Goal: Task Accomplishment & Management: Manage account settings

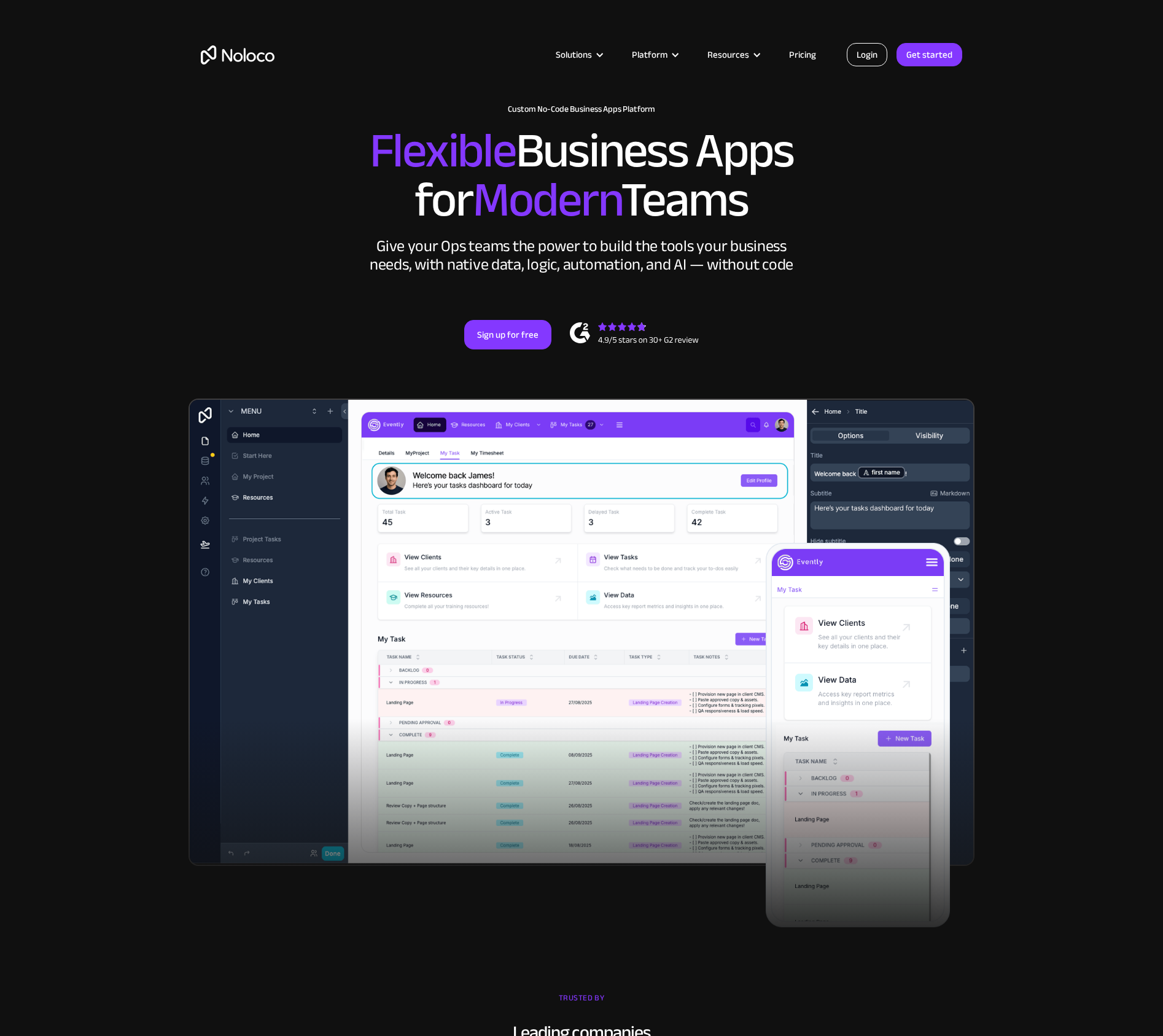
click at [885, 53] on link "Login" at bounding box center [867, 54] width 41 height 23
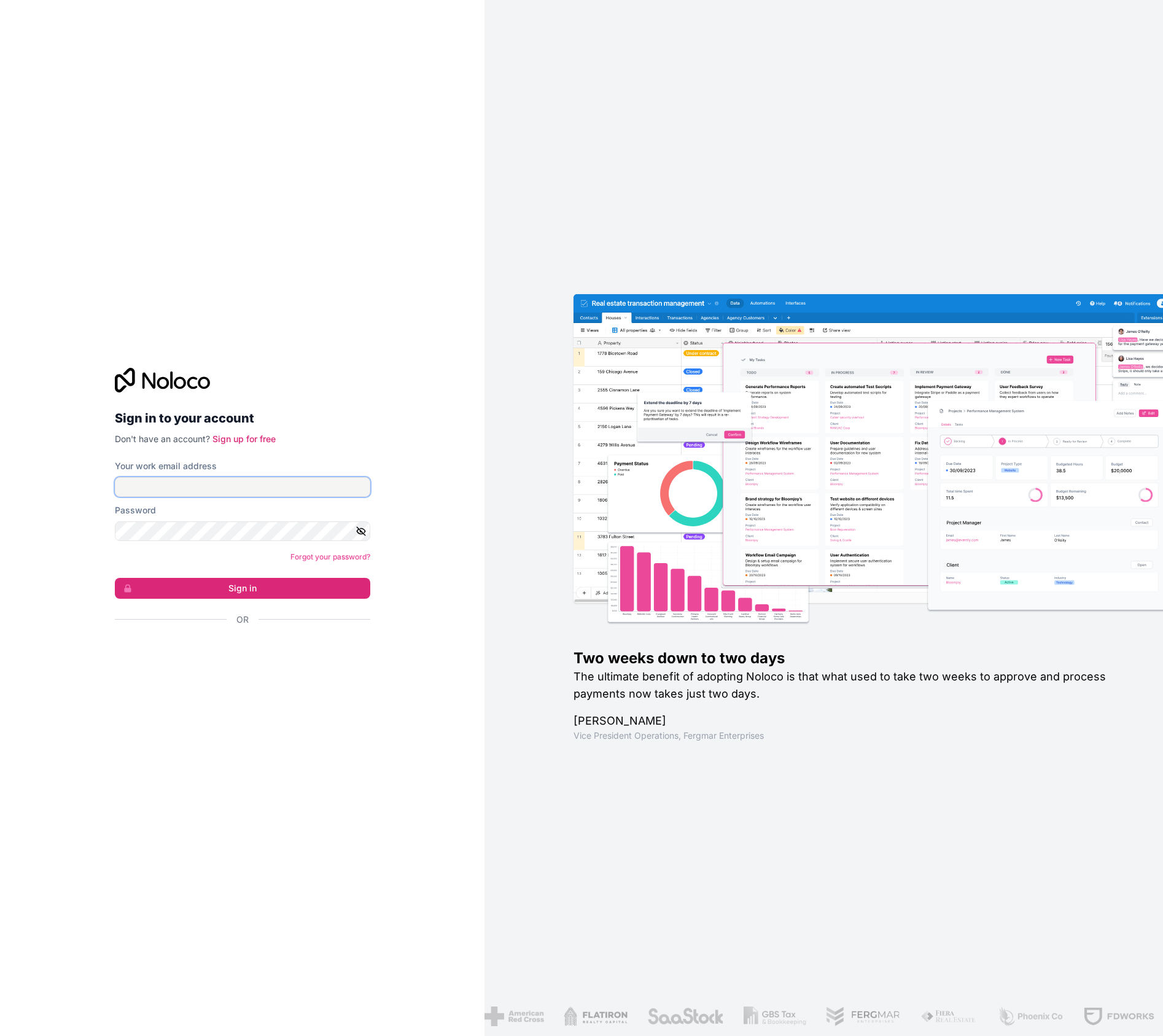
click at [220, 490] on input "Your work email address" at bounding box center [242, 487] width 256 height 20
type input "[PERSON_NAME][EMAIL_ADDRESS][DOMAIN_NAME]"
click at [240, 590] on button "Sign in" at bounding box center [242, 588] width 256 height 20
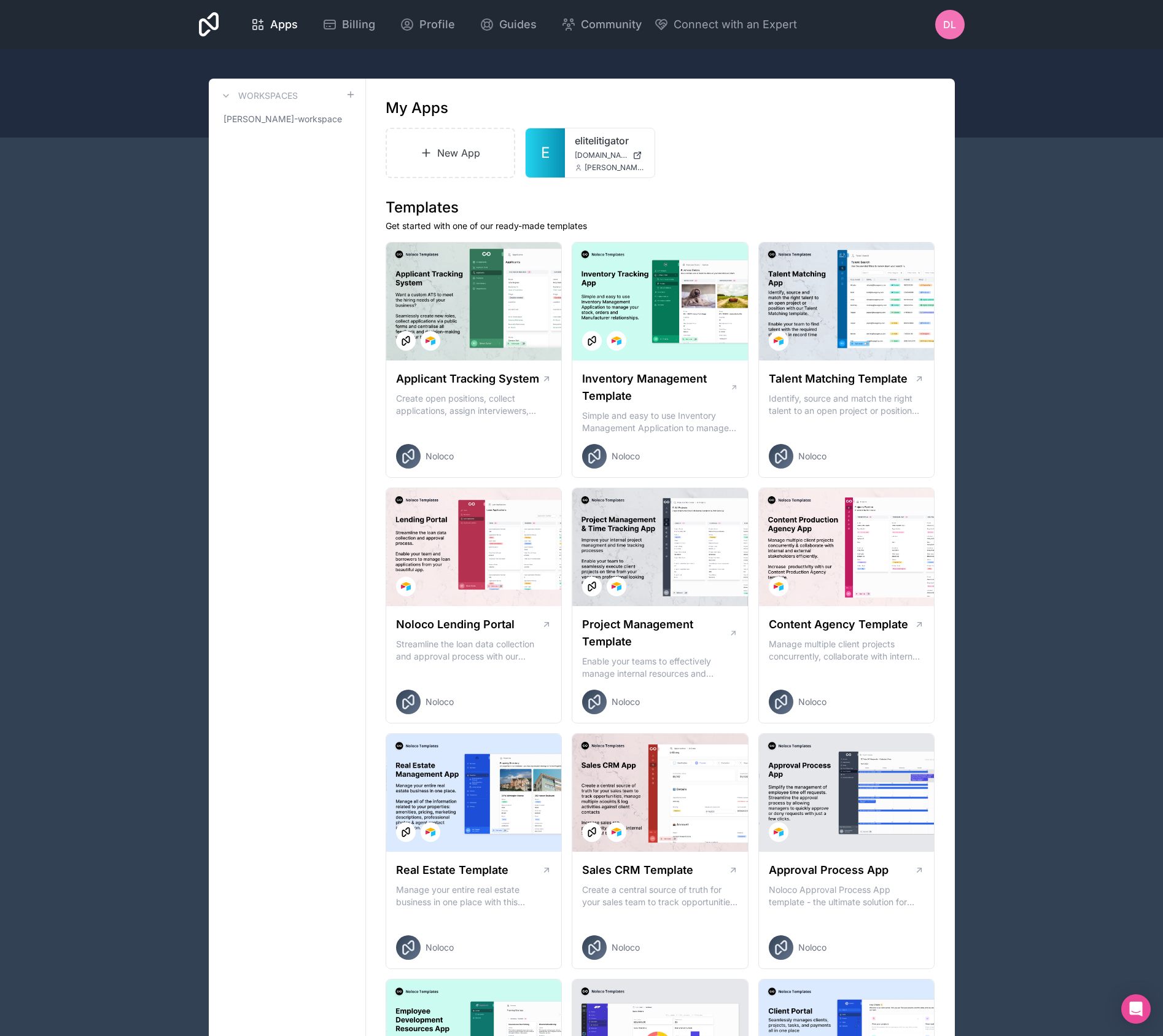
click at [944, 25] on span "DL" at bounding box center [949, 24] width 12 height 15
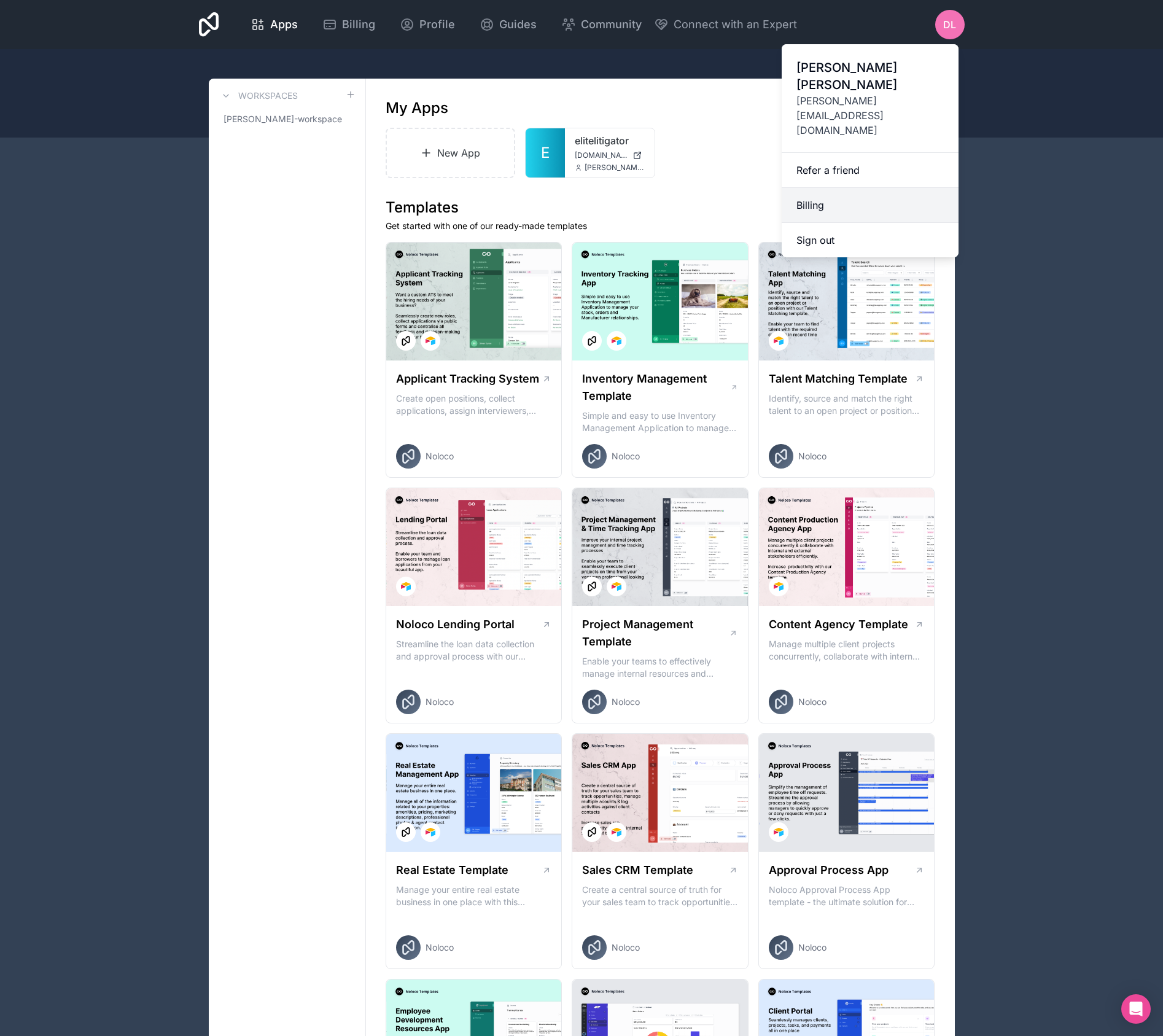
click at [812, 188] on link "Billing" at bounding box center [870, 205] width 177 height 35
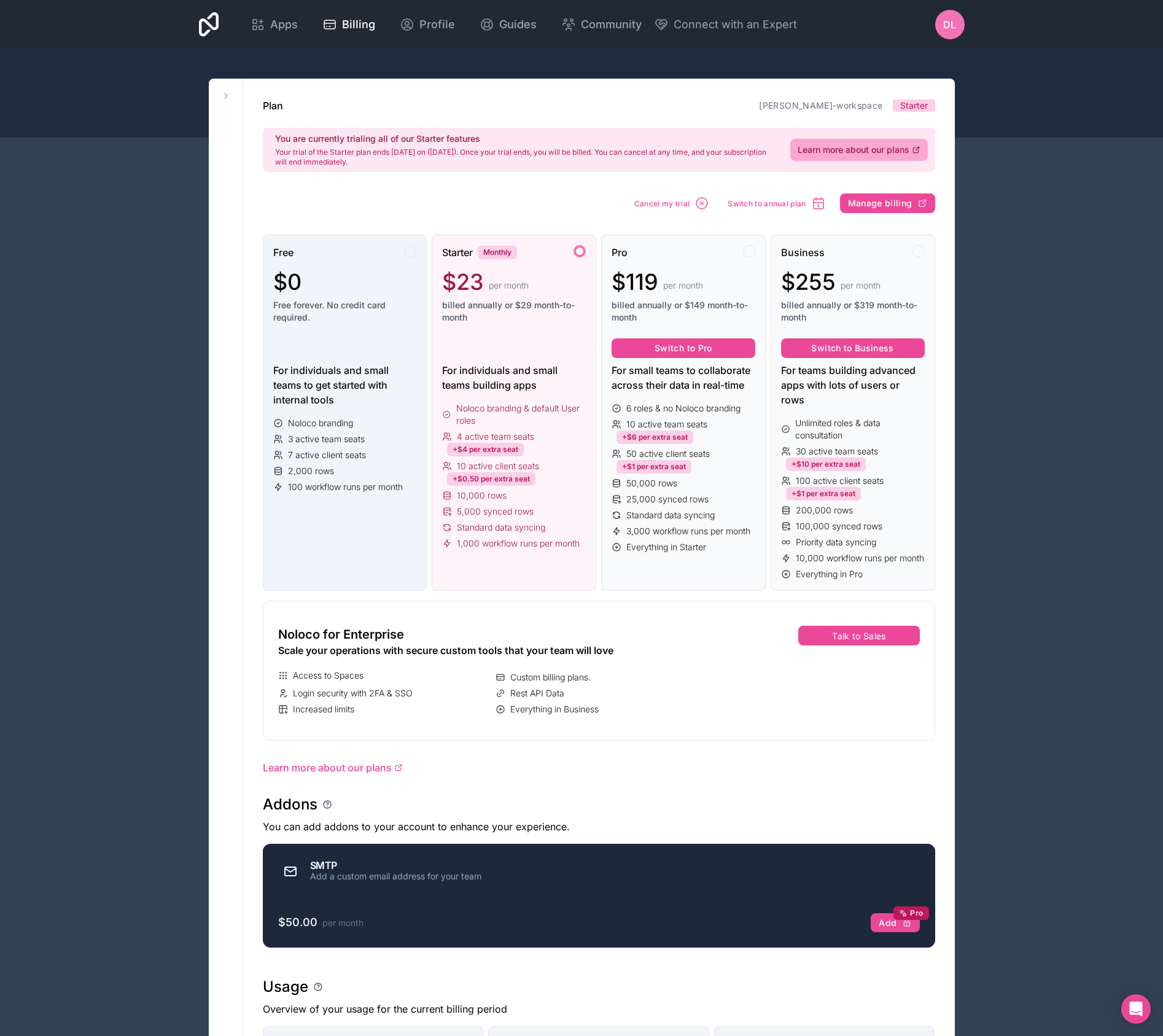
click at [335, 265] on div "Free $0 Free forever. No credit card required." at bounding box center [345, 289] width 143 height 88
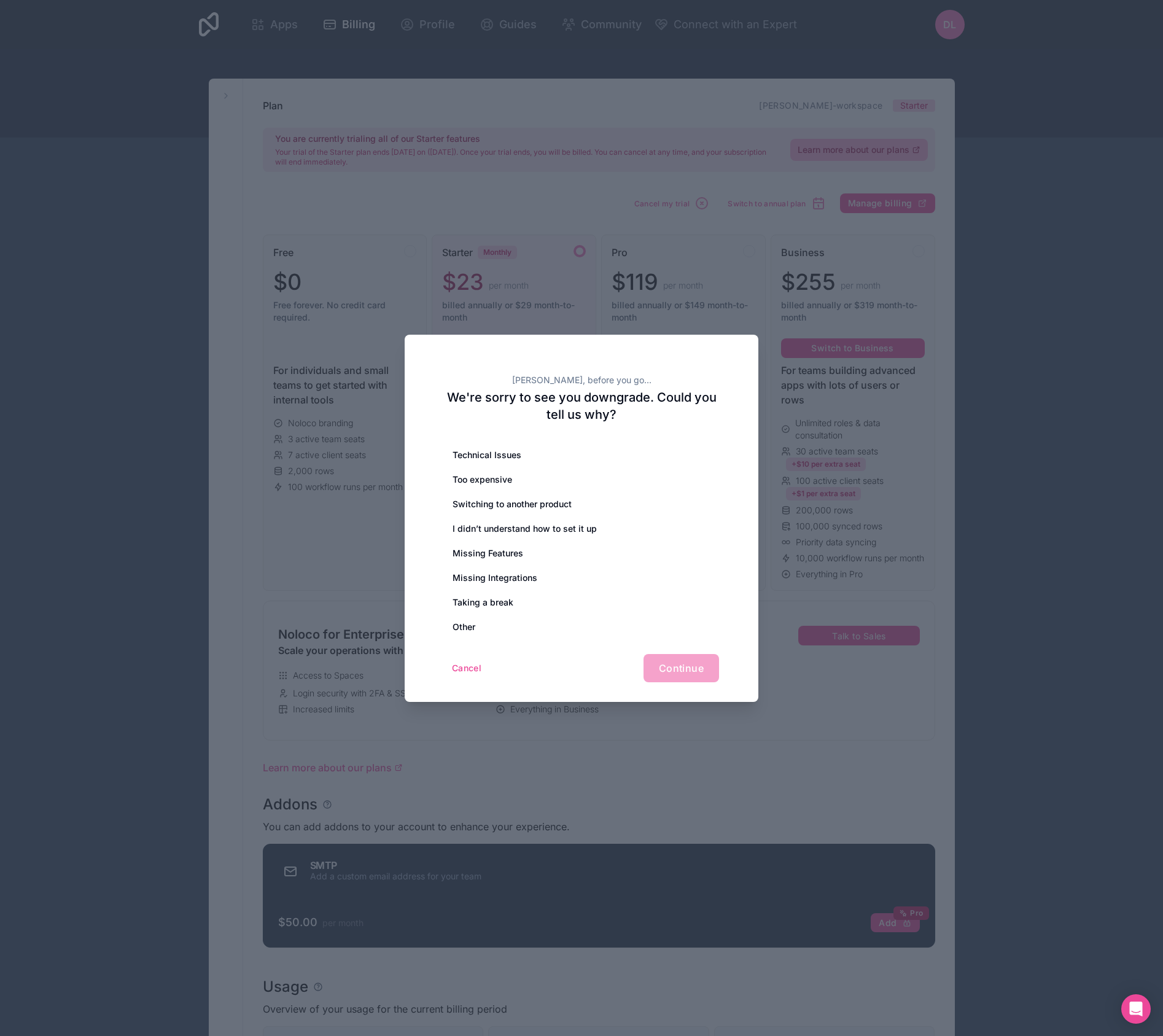
click at [670, 672] on div "Cancel Continue" at bounding box center [582, 668] width 275 height 29
click at [680, 666] on div "Cancel Continue" at bounding box center [582, 668] width 275 height 29
click at [524, 509] on div "Switching to another product" at bounding box center [582, 504] width 275 height 25
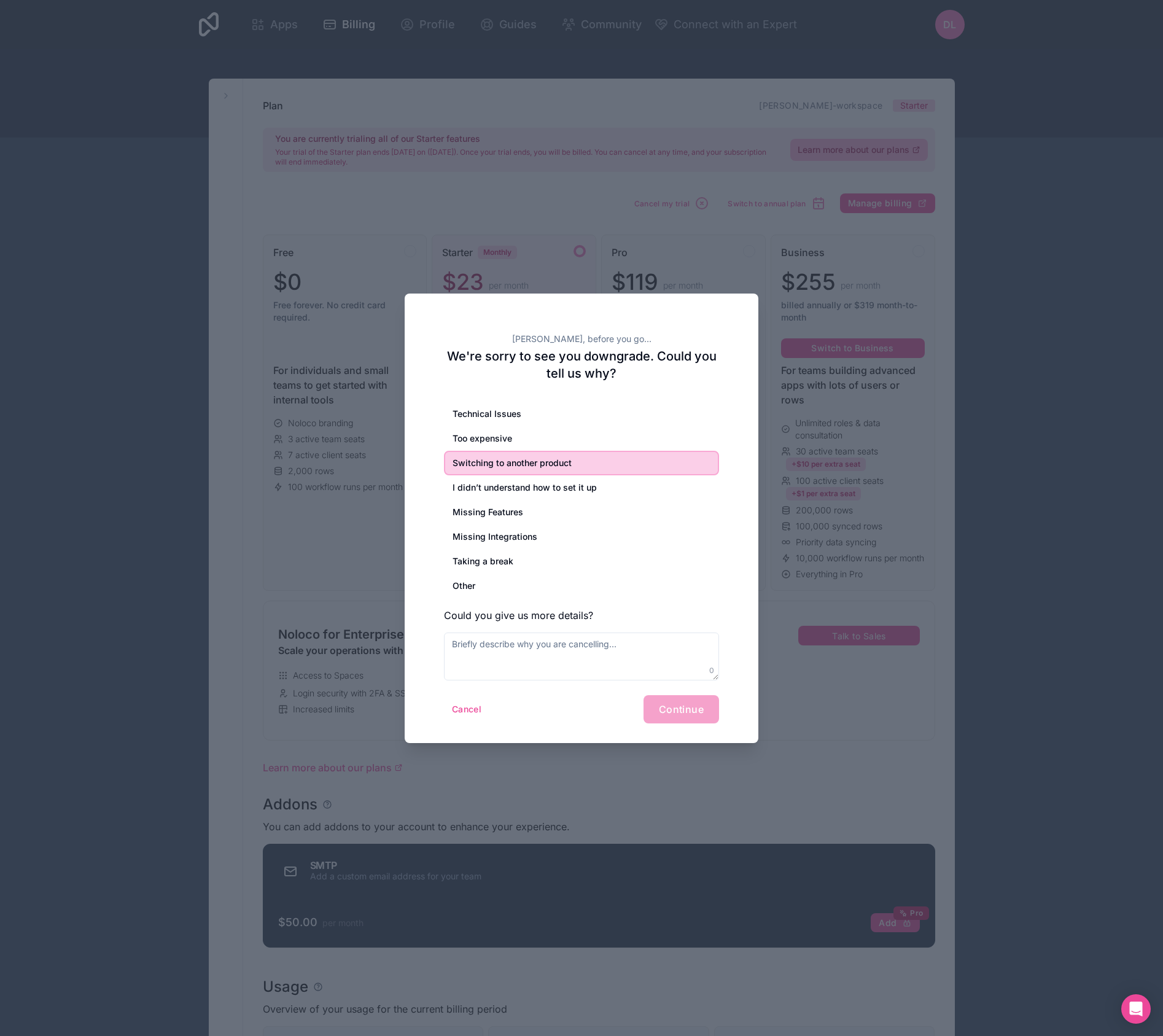
click at [692, 713] on div "Cancel Continue" at bounding box center [582, 710] width 275 height 29
click at [541, 654] on textarea at bounding box center [582, 657] width 275 height 48
click at [535, 590] on div "Other" at bounding box center [582, 586] width 275 height 25
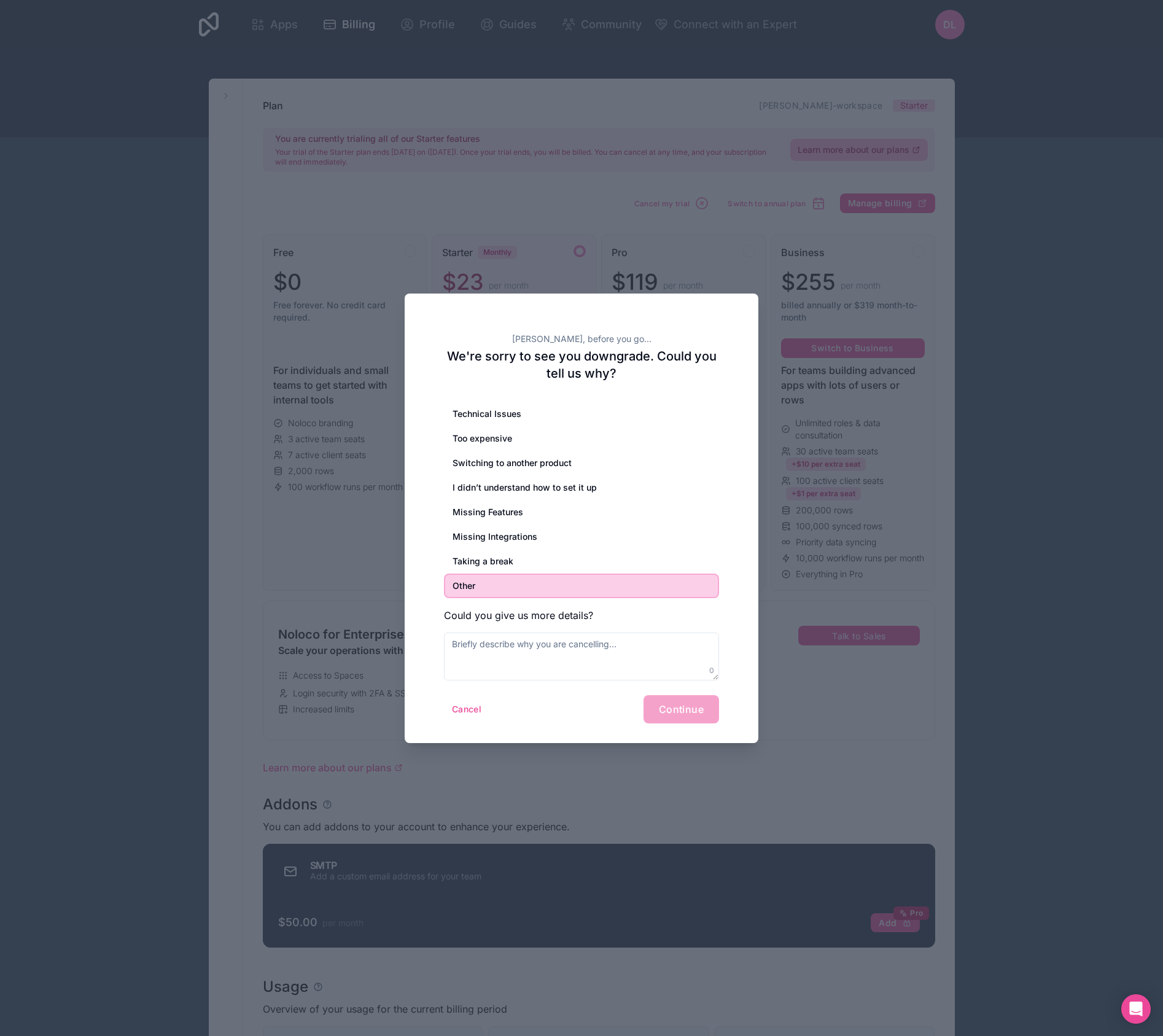
click at [682, 698] on div "Cancel Continue" at bounding box center [582, 710] width 275 height 29
click at [691, 717] on div "Cancel Continue" at bounding box center [582, 710] width 275 height 29
click at [492, 486] on div "I didn’t understand how to set it up" at bounding box center [582, 488] width 275 height 25
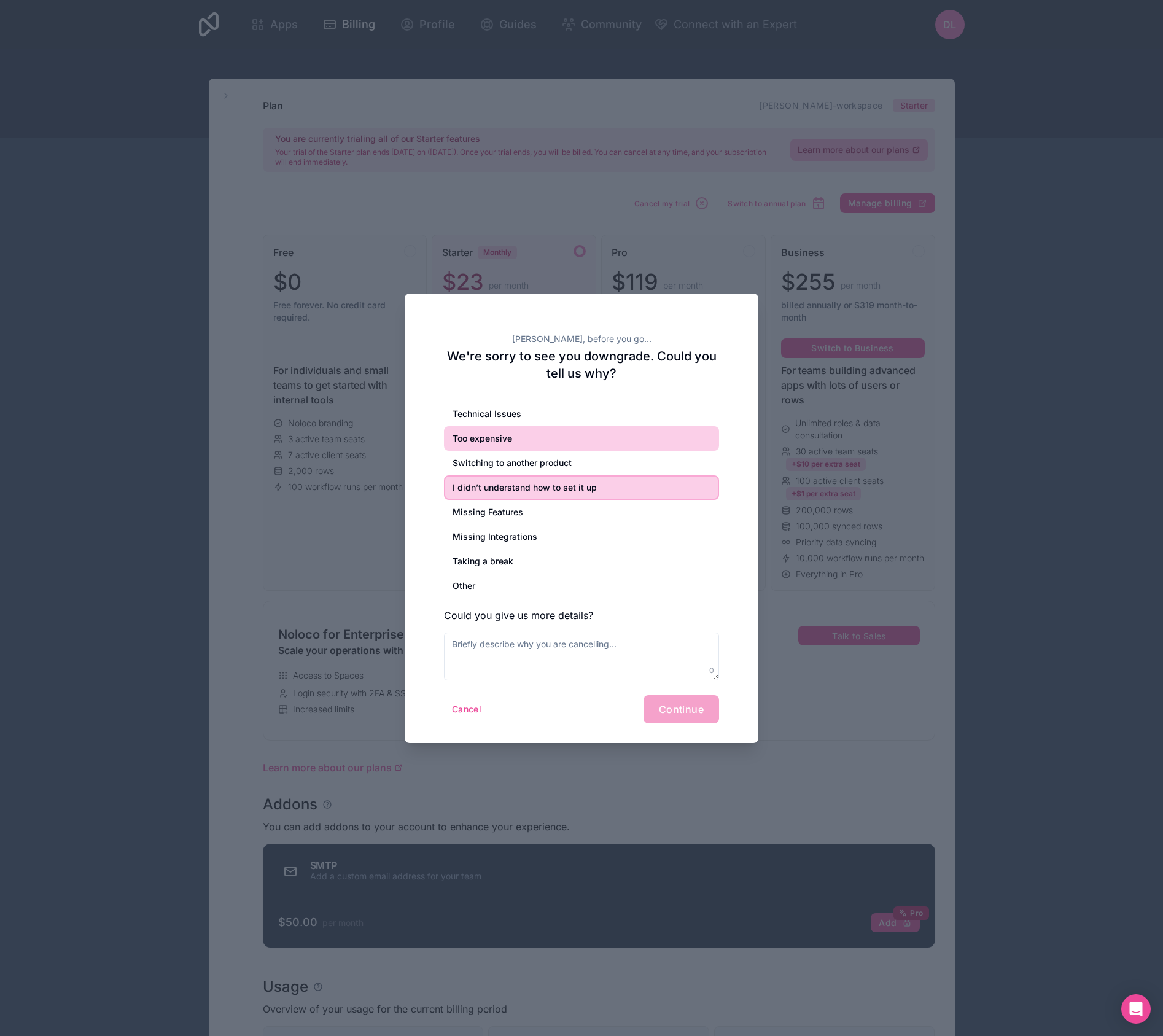
click at [485, 436] on div "Too expensive" at bounding box center [582, 439] width 275 height 25
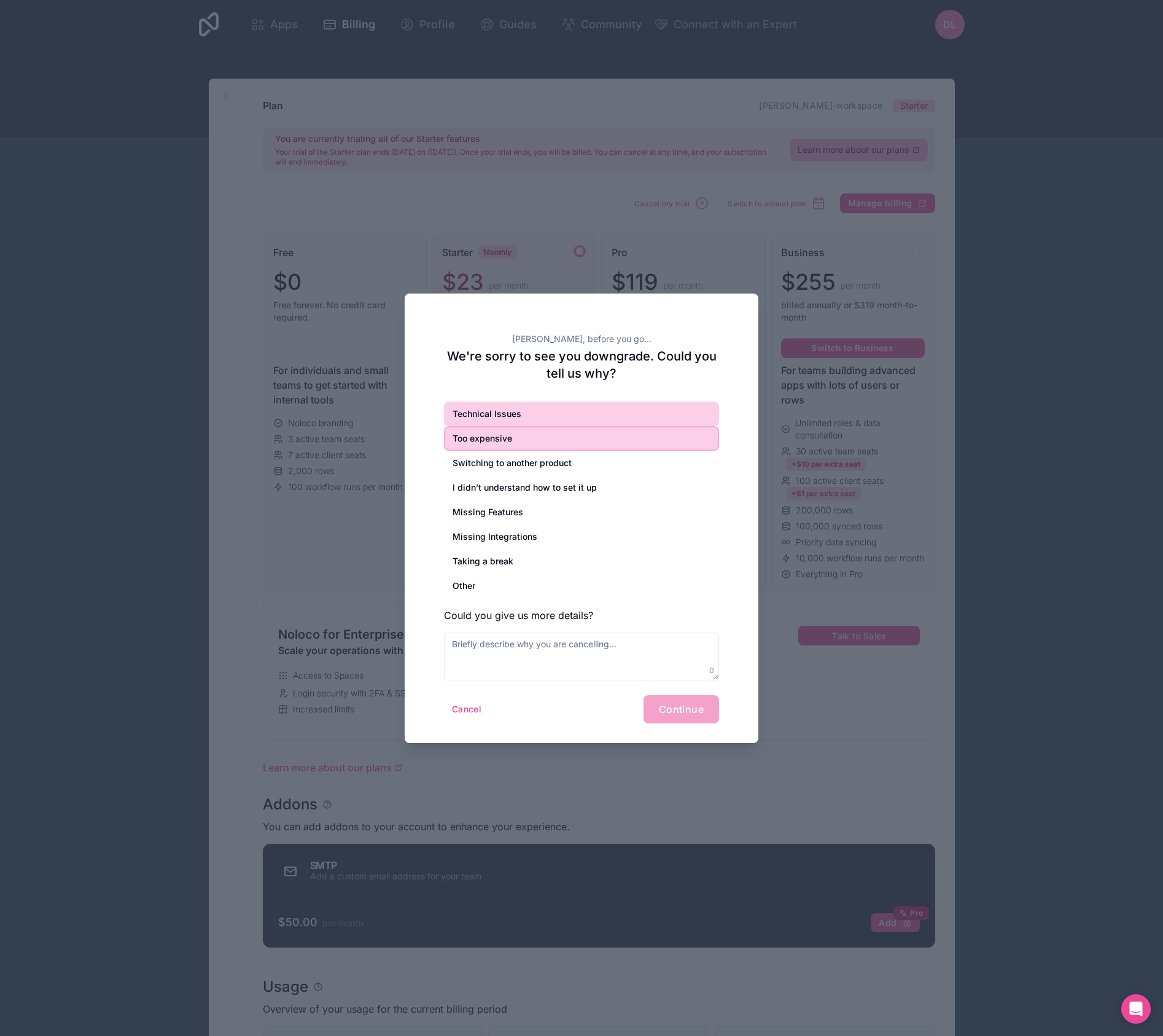
click at [495, 420] on div "Technical Issues" at bounding box center [582, 414] width 275 height 25
click at [518, 474] on div "Switching to another product" at bounding box center [582, 463] width 275 height 25
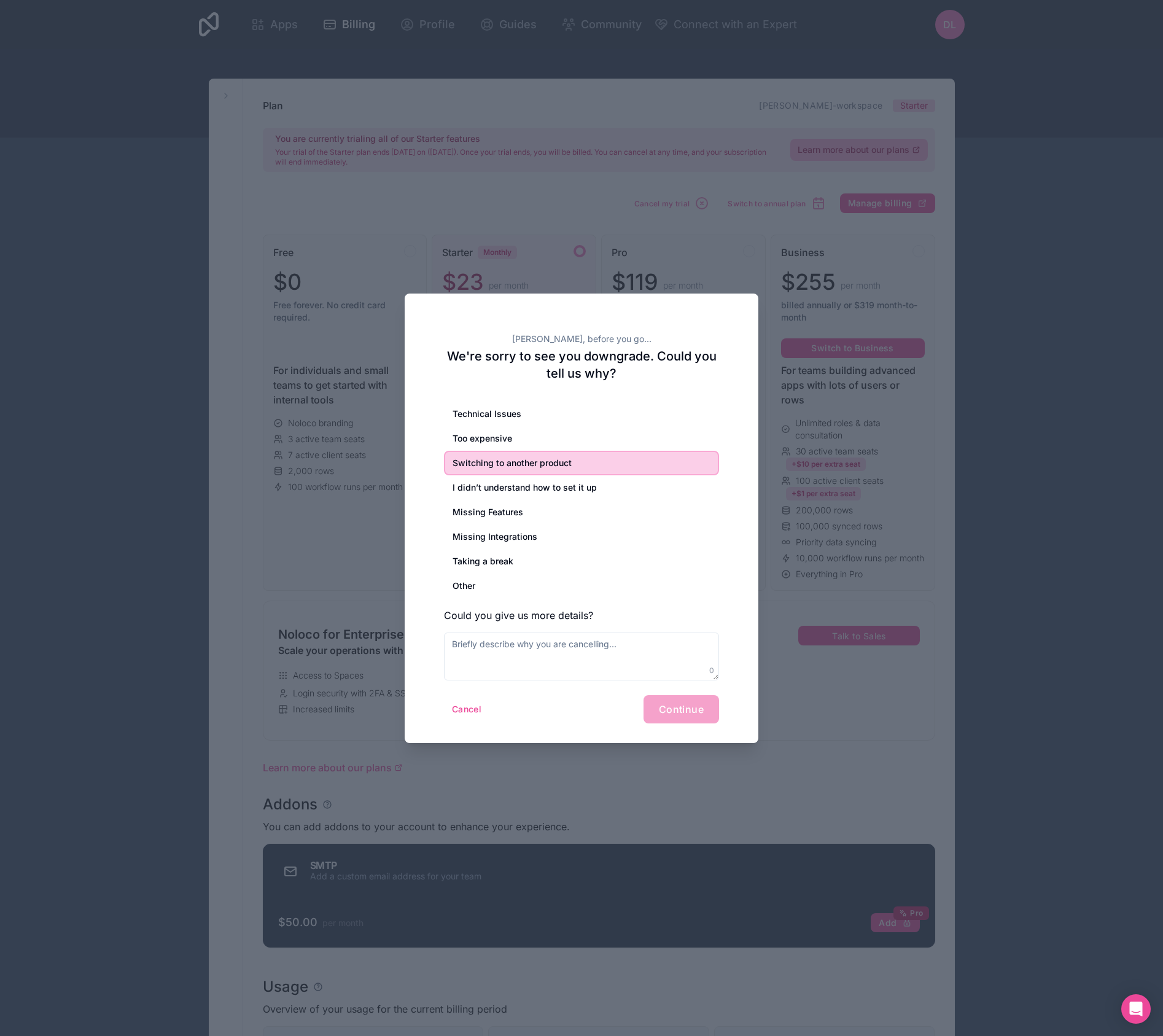
click at [660, 689] on form "Technical Issues Too expensive Switching to another product I didn’t understand…" at bounding box center [582, 562] width 275 height 322
click at [670, 701] on div "Cancel Continue" at bounding box center [582, 710] width 275 height 29
click at [617, 648] on textarea at bounding box center [582, 657] width 275 height 48
type textarea "M"
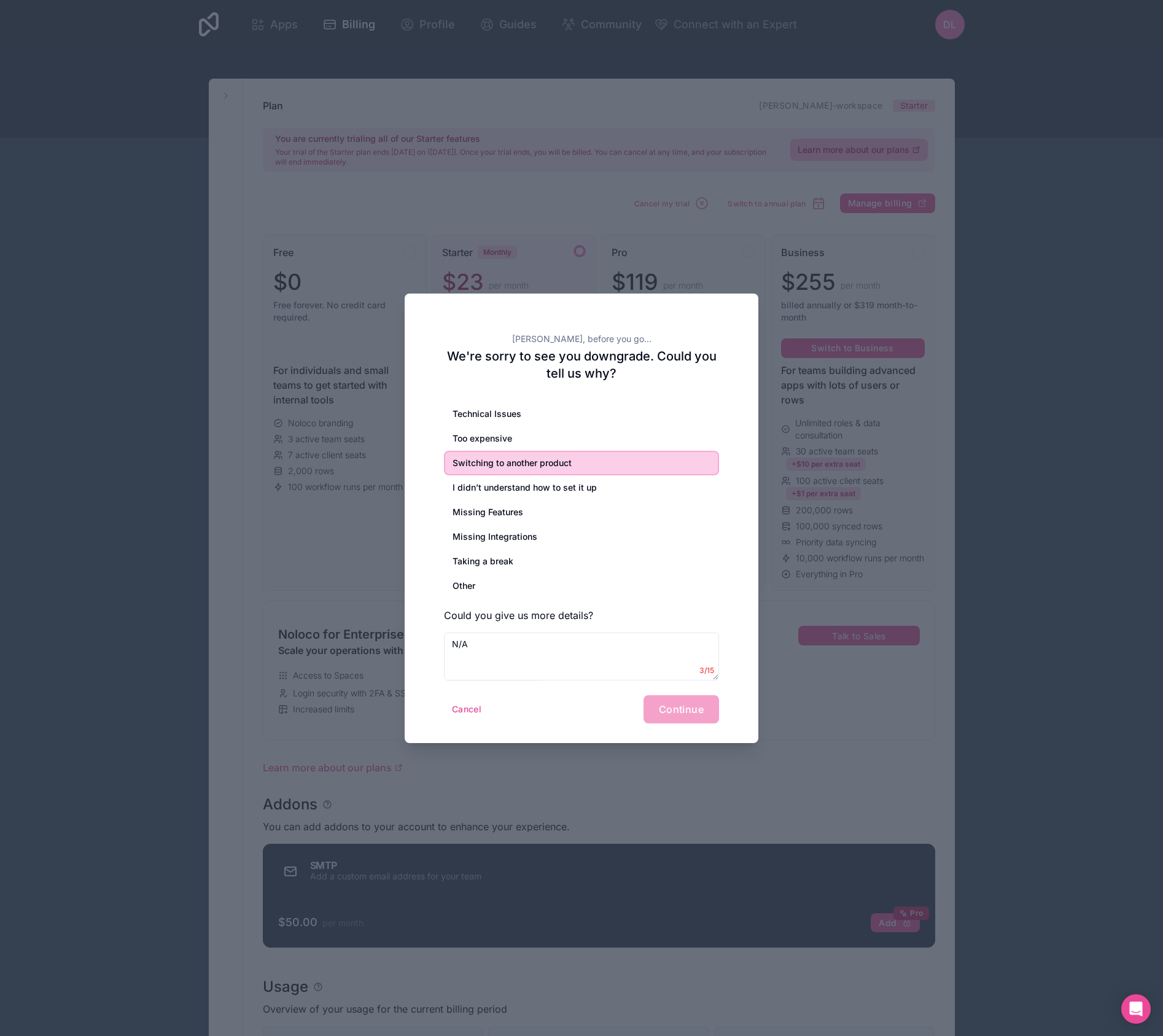
click at [706, 706] on div "Cancel Continue" at bounding box center [582, 710] width 275 height 29
click at [597, 670] on textarea "N/A" at bounding box center [582, 657] width 275 height 48
type textarea "N/A dsadsadasdsadas"
click at [676, 714] on span "Continue" at bounding box center [681, 710] width 45 height 12
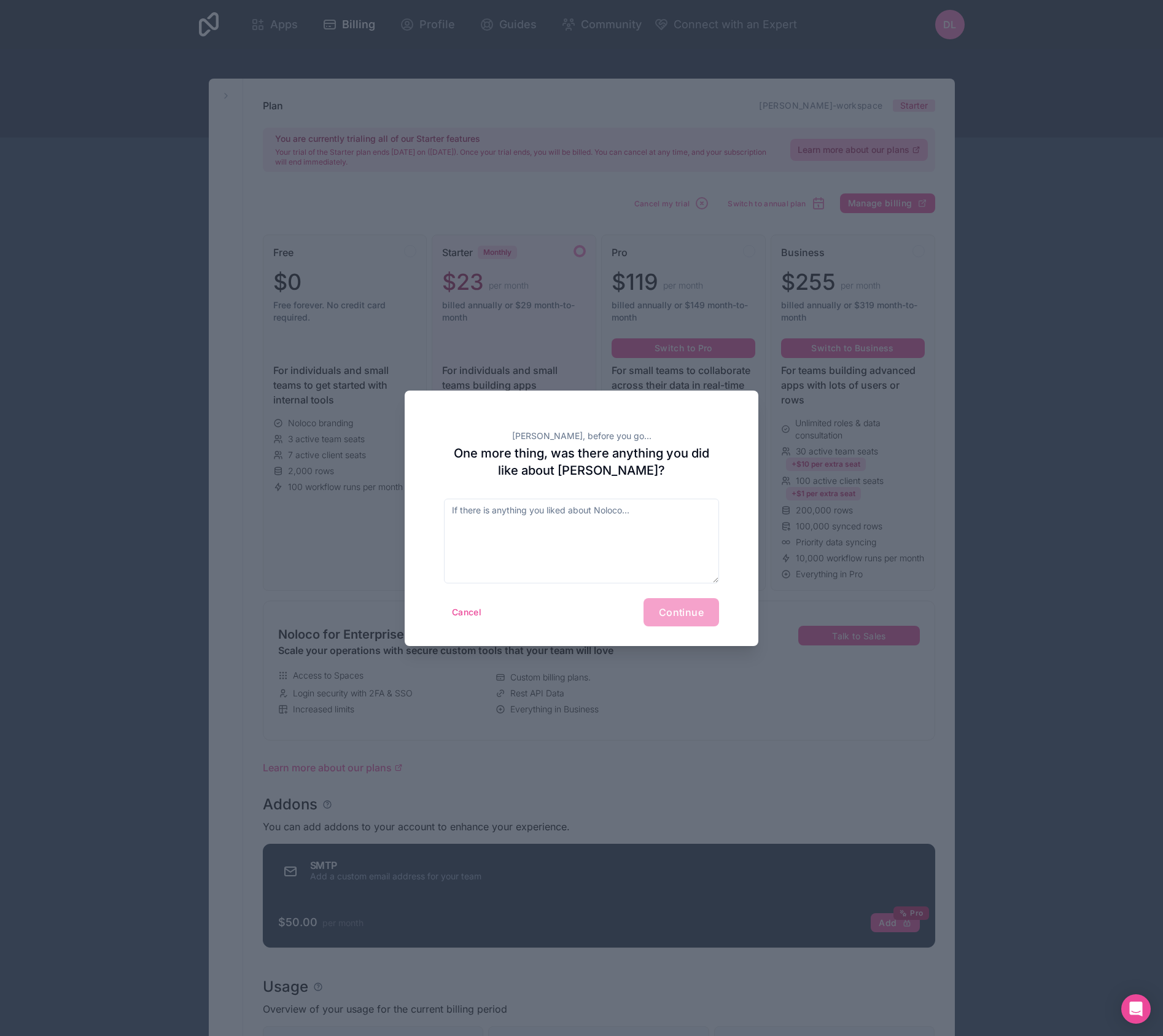
click at [666, 616] on div "Cancel Continue" at bounding box center [582, 613] width 275 height 29
click at [633, 559] on textarea at bounding box center [582, 541] width 275 height 85
type textarea "Great UI"
click at [683, 631] on div "[PERSON_NAME], before you go... One more thing, was there anything you did like…" at bounding box center [581, 518] width 354 height 256
click at [685, 613] on span "Continue" at bounding box center [681, 613] width 45 height 12
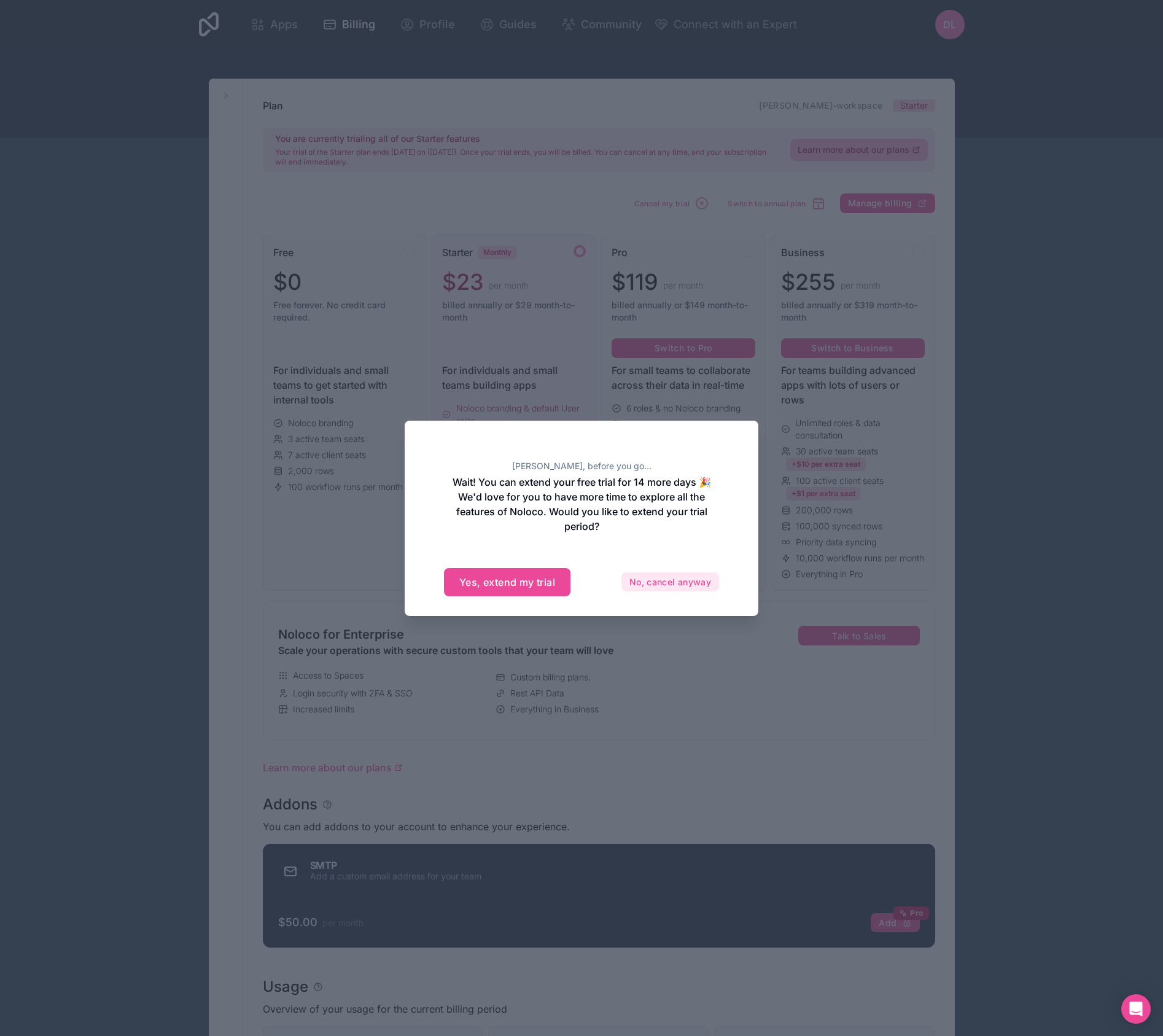
drag, startPoint x: 668, startPoint y: 589, endPoint x: 673, endPoint y: 595, distance: 7.8
click at [668, 589] on button "No, cancel anyway" at bounding box center [671, 583] width 98 height 20
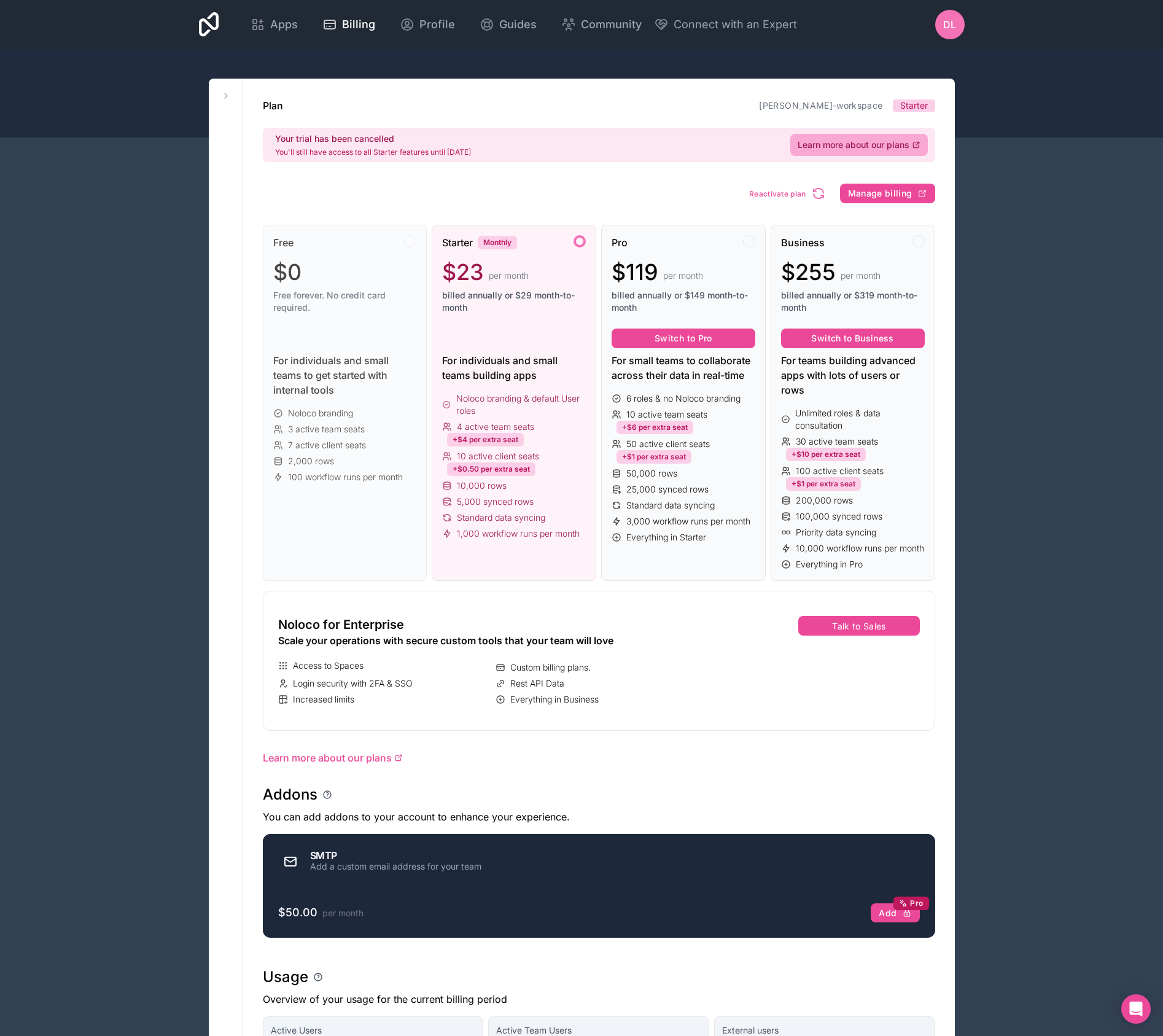
click at [904, 181] on div "Plan [PERSON_NAME]-workspace Starter Your trial has been cancelled You'll still…" at bounding box center [598, 721] width 712 height 1285
click at [907, 187] on button "Manage billing" at bounding box center [887, 193] width 95 height 20
